Goal: Find contact information: Find contact information

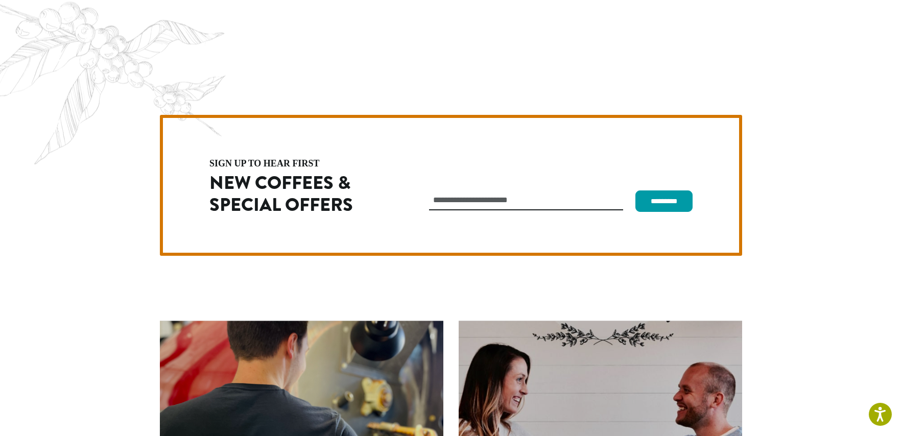
scroll to position [2886, 0]
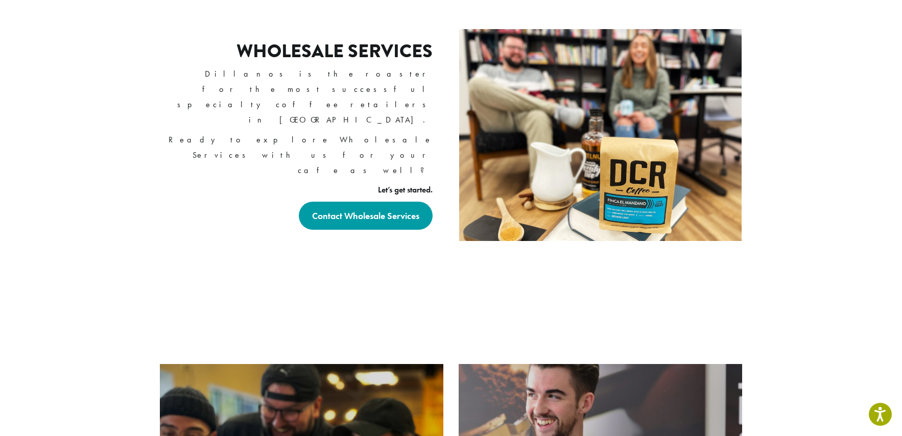
scroll to position [395, 0]
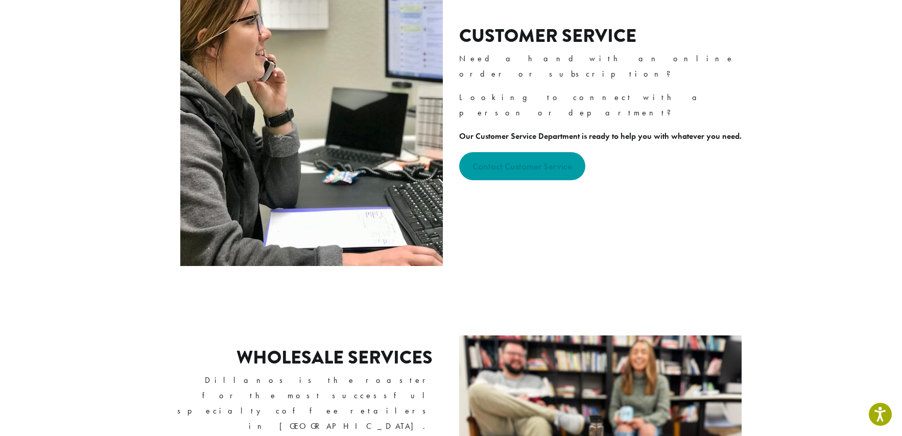
click at [502, 160] on strong "Contact Customer Service" at bounding box center [522, 166] width 100 height 12
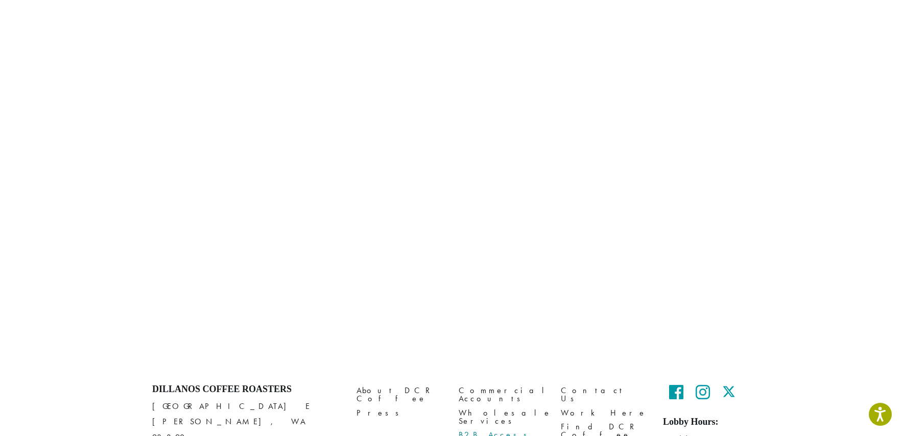
scroll to position [405, 0]
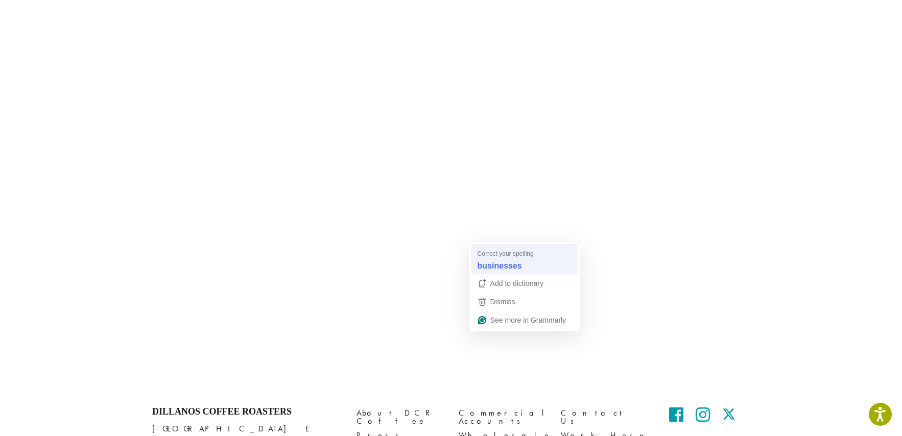
click at [497, 256] on span "Correct your spelling" at bounding box center [505, 254] width 56 height 10
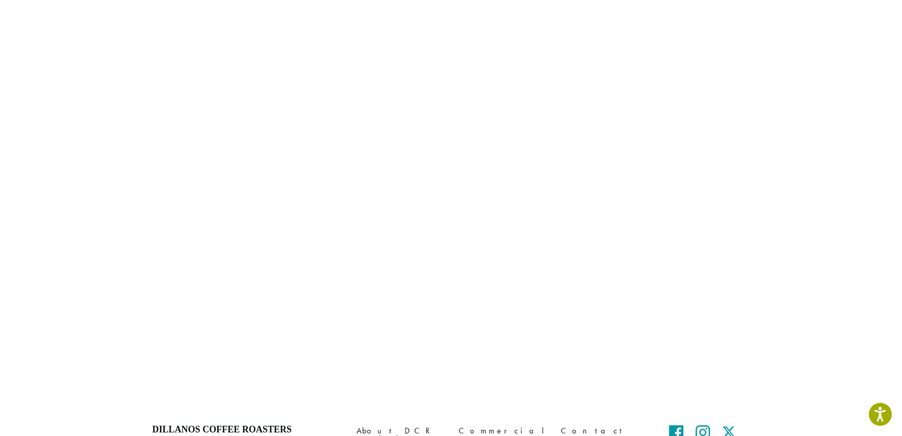
scroll to position [103, 0]
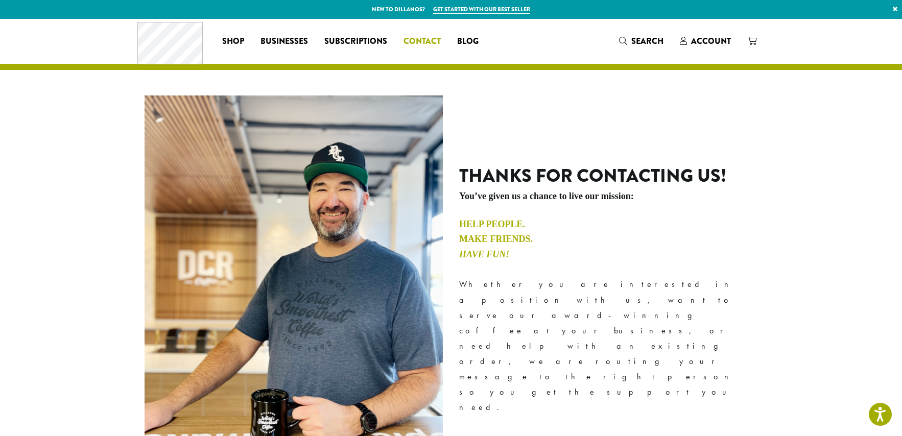
click at [434, 42] on span "Contact" at bounding box center [421, 41] width 37 height 13
